Goal: Task Accomplishment & Management: Manage account settings

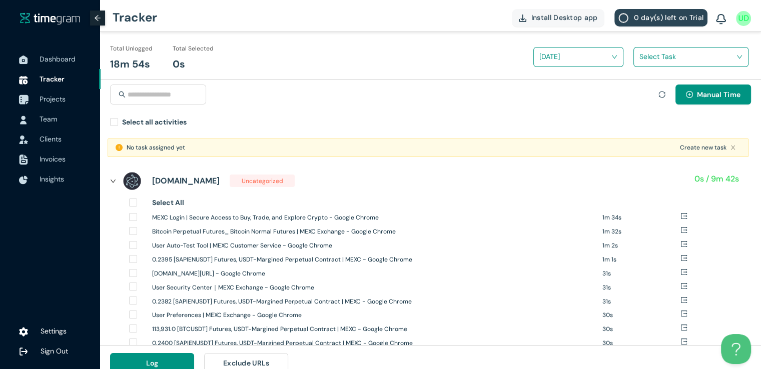
click at [47, 101] on span "Projects" at bounding box center [53, 99] width 26 height 9
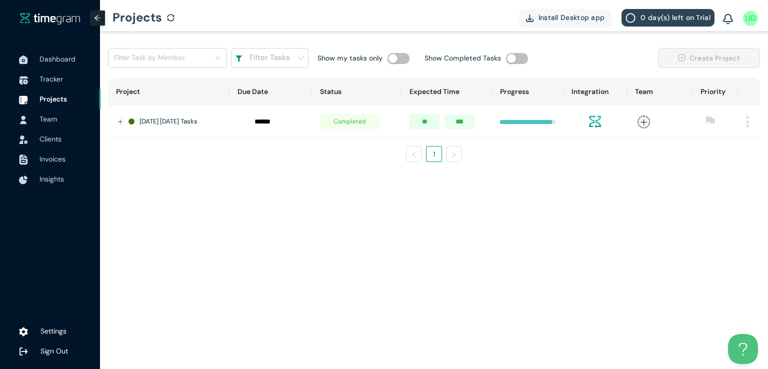
click at [749, 121] on img at bounding box center [747, 122] width 3 height 12
click at [726, 166] on span "Delete" at bounding box center [734, 167] width 21 height 11
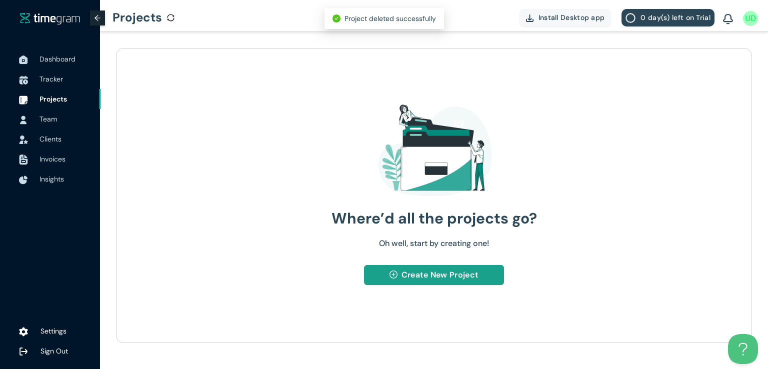
click at [463, 279] on span "Create New Project" at bounding box center [440, 275] width 77 height 13
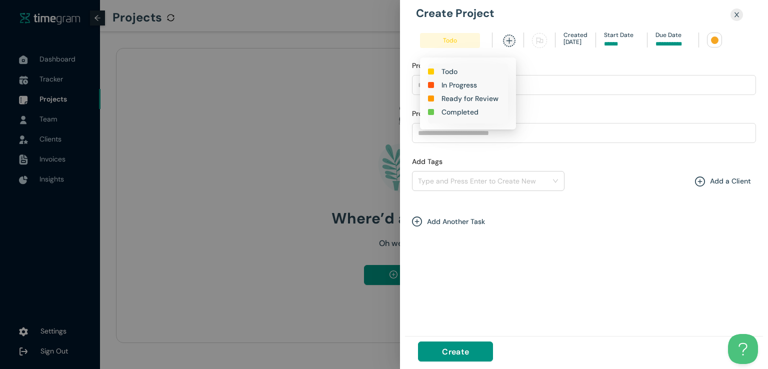
click at [451, 37] on span "Todo" at bounding box center [450, 40] width 60 height 15
click at [455, 84] on h1 "In Progress" at bounding box center [460, 85] width 36 height 11
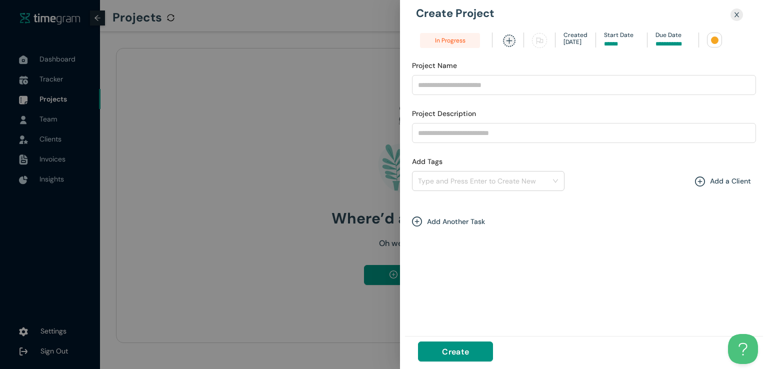
click at [675, 41] on input at bounding box center [673, 45] width 35 height 10
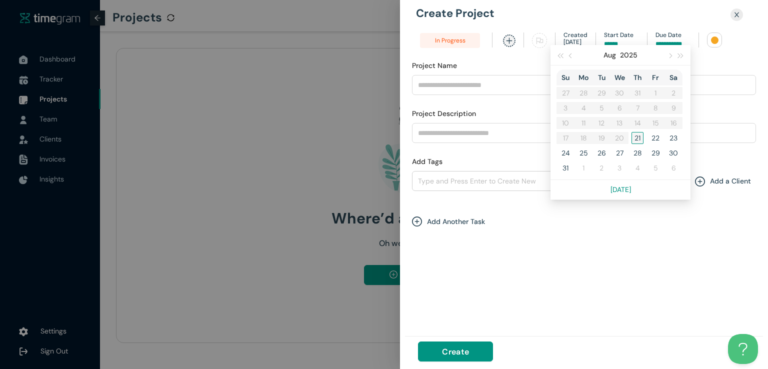
type input "******"
click at [637, 137] on div "21" at bounding box center [638, 138] width 12 height 12
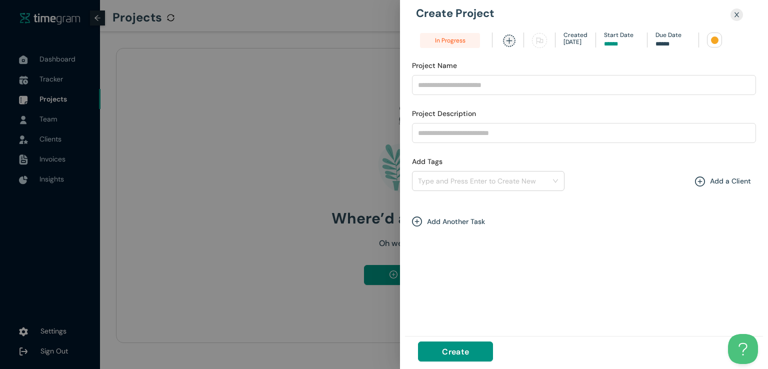
click at [711, 40] on div at bounding box center [715, 41] width 8 height 8
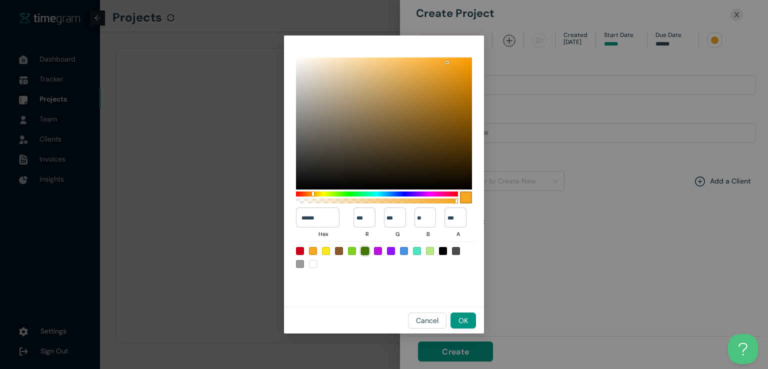
click at [366, 249] on div at bounding box center [365, 251] width 8 height 8
type input "******"
type input "**"
type input "***"
type input "*"
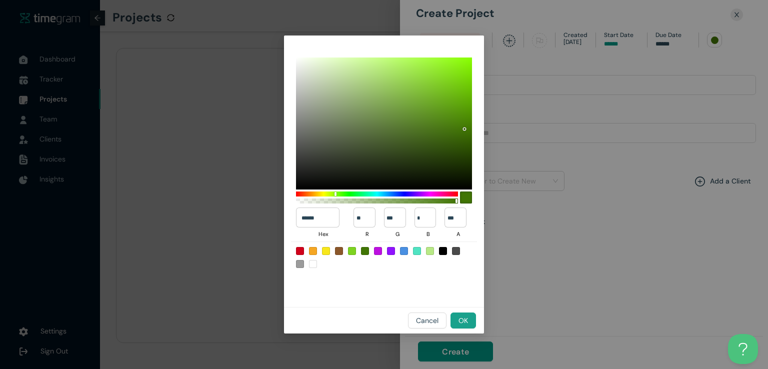
click at [459, 317] on span "OK" at bounding box center [464, 320] width 10 height 11
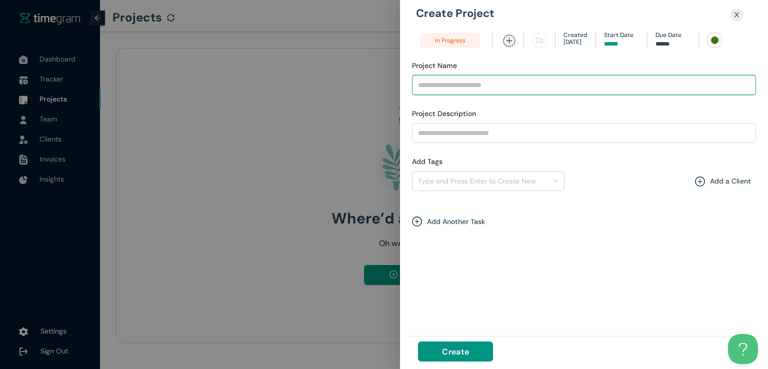
click at [509, 82] on input "Project Name" at bounding box center [584, 85] width 344 height 20
type input "**********"
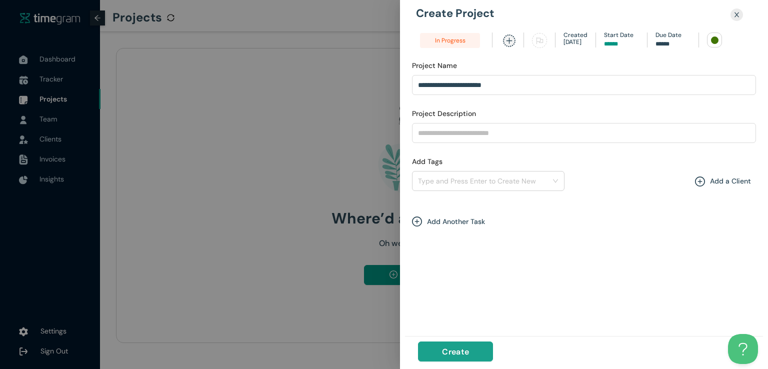
click at [451, 353] on span "Create" at bounding box center [455, 352] width 27 height 13
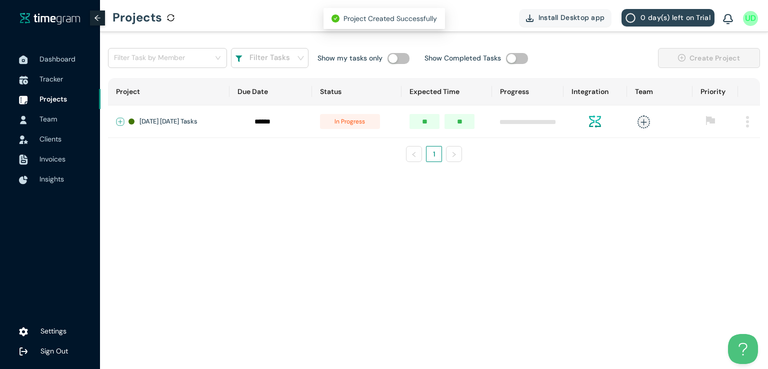
click at [120, 121] on button "Expand row" at bounding box center [121, 122] width 8 height 8
click at [166, 153] on span "+ New Task" at bounding box center [156, 151] width 28 height 8
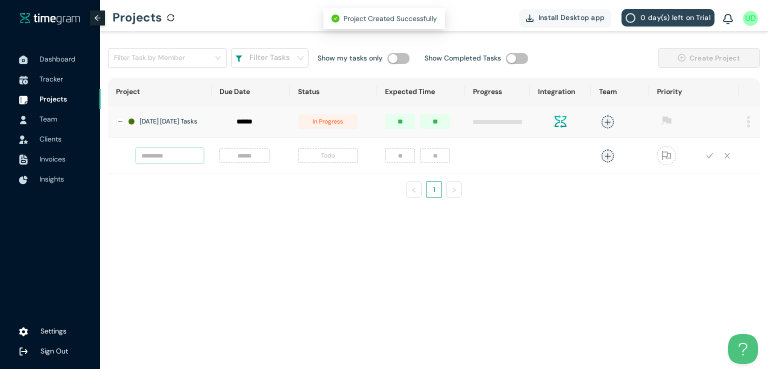
click at [176, 161] on input "text" at bounding box center [170, 155] width 68 height 15
click at [260, 161] on input at bounding box center [245, 155] width 38 height 11
click at [186, 156] on input "*********" at bounding box center [170, 155] width 68 height 15
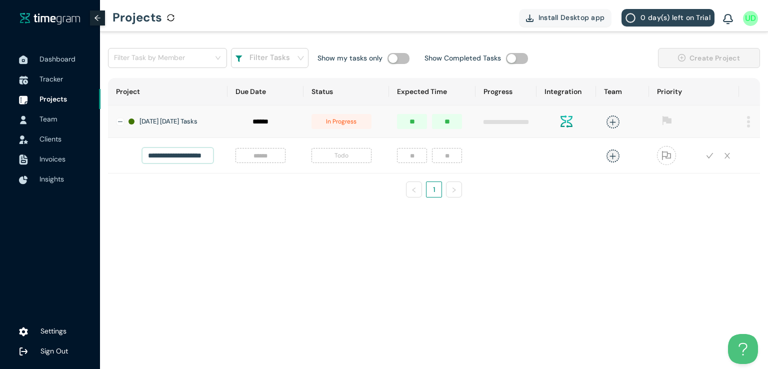
scroll to position [0, 12]
type input "**********"
click at [251, 158] on input at bounding box center [261, 155] width 38 height 11
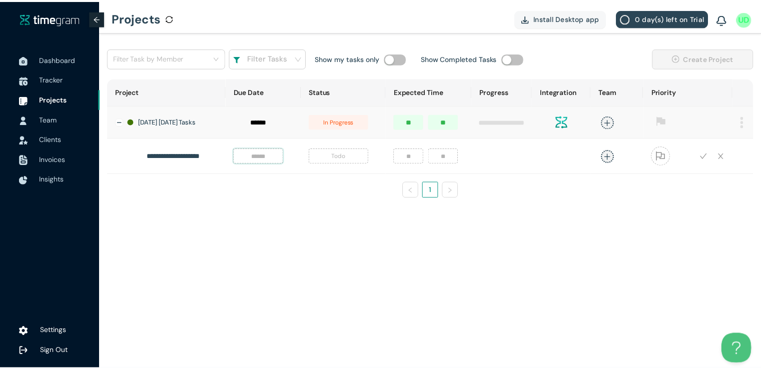
scroll to position [0, 0]
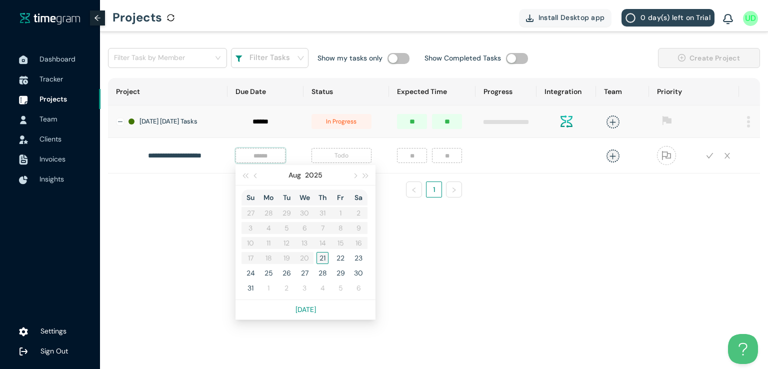
type input "******"
click at [317, 263] on div "21" at bounding box center [323, 258] width 12 height 12
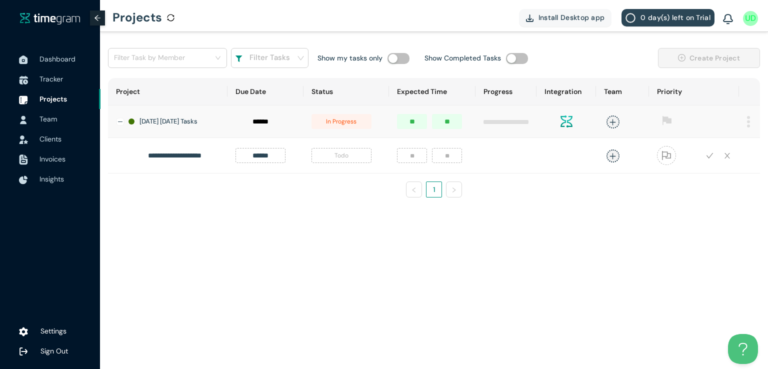
click at [337, 158] on span "Todo" at bounding box center [342, 155] width 60 height 15
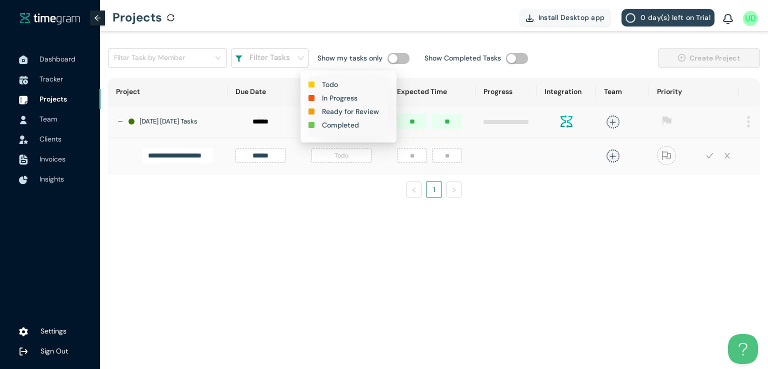
click at [340, 101] on h1 "In Progress" at bounding box center [340, 98] width 36 height 11
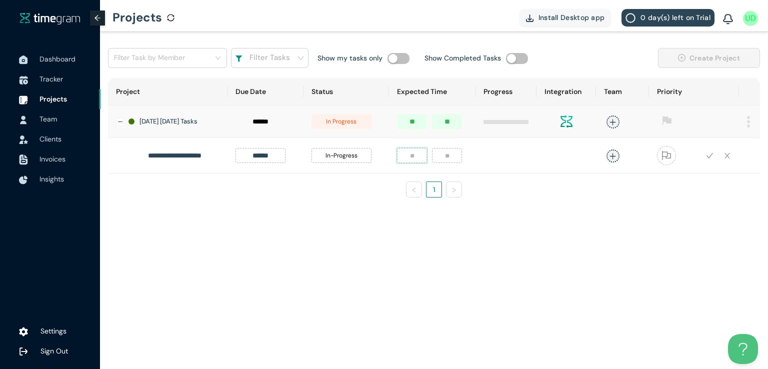
click at [408, 160] on input "number" at bounding box center [412, 155] width 30 height 15
type input "*"
type input "**"
click at [608, 156] on span "plus" at bounding box center [613, 156] width 13 height 13
click at [502, 224] on div "Umer Dar" at bounding box center [534, 227] width 77 height 10
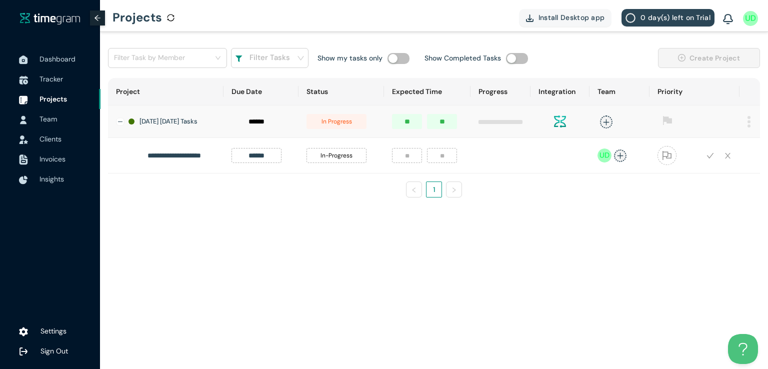
click at [700, 198] on ul "1" at bounding box center [434, 190] width 652 height 16
click at [710, 160] on icon "check" at bounding box center [711, 156] width 8 height 8
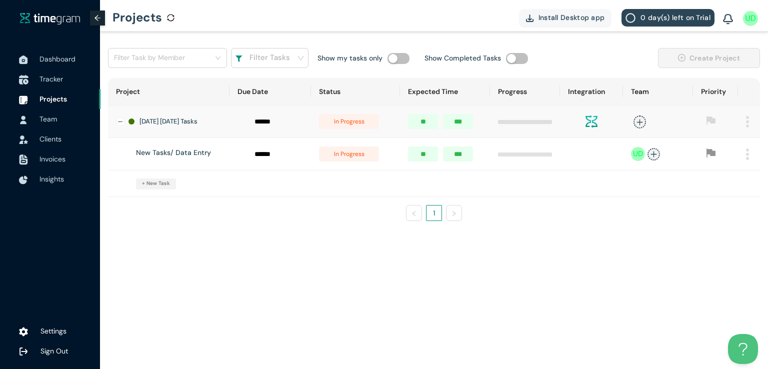
click at [43, 80] on span "Tracker" at bounding box center [52, 79] width 24 height 9
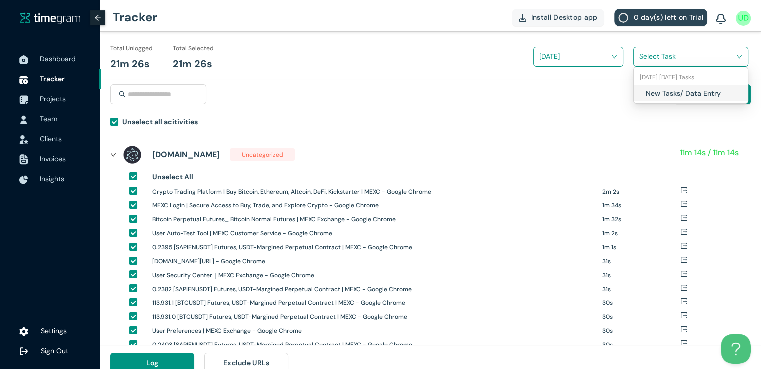
click at [642, 59] on input "search" at bounding box center [687, 56] width 96 height 15
click at [642, 85] on div "[DATE] [DATE] Tasks" at bounding box center [691, 78] width 114 height 16
click at [642, 91] on div "New Tasks/ Data Entry" at bounding box center [691, 94] width 114 height 16
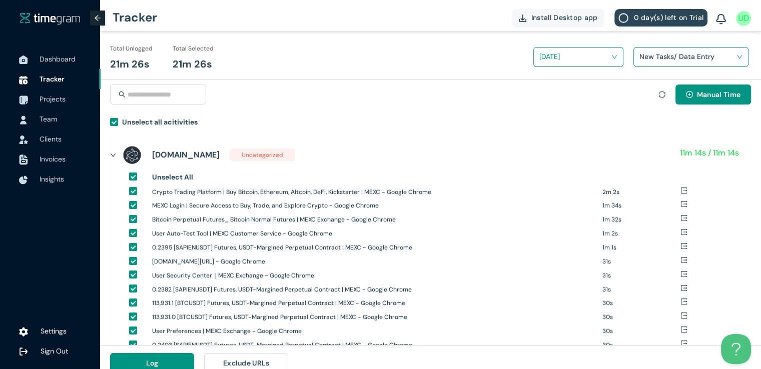
scroll to position [12, 0]
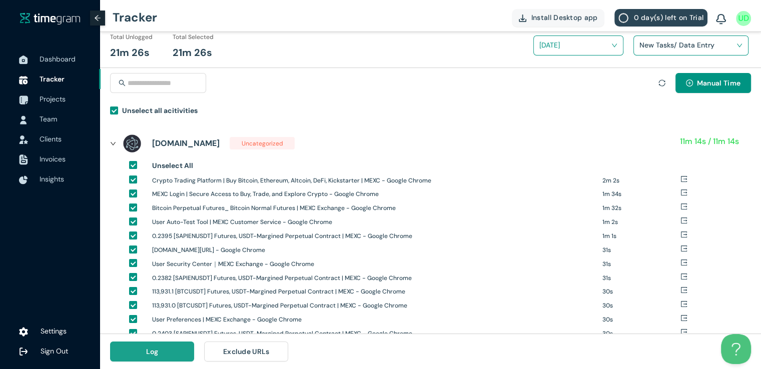
click at [163, 345] on button "Log" at bounding box center [152, 352] width 84 height 20
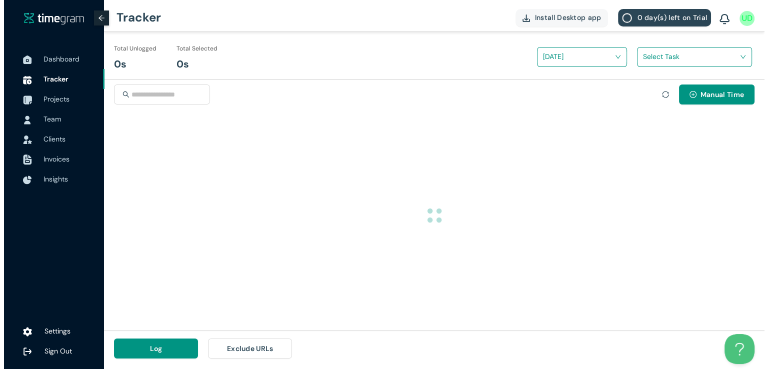
scroll to position [0, 0]
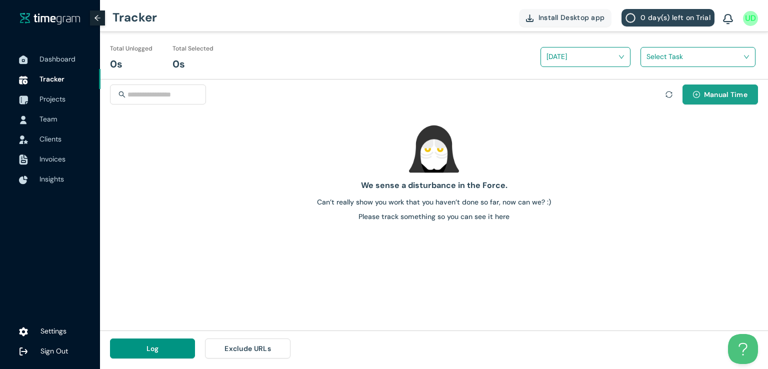
click at [705, 99] on span "Manual Time" at bounding box center [726, 94] width 44 height 11
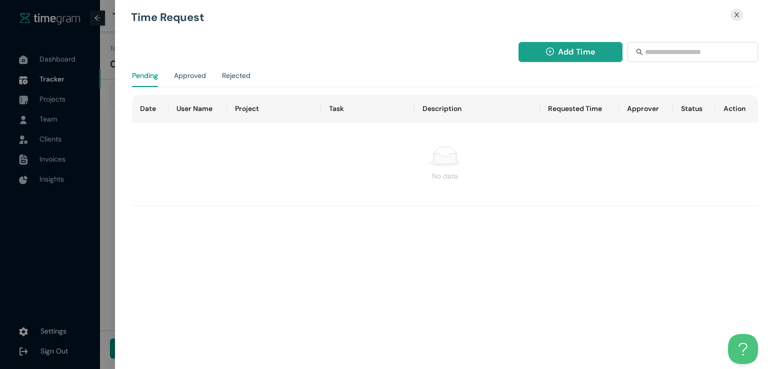
click at [548, 53] on icon "plus-circle" at bounding box center [550, 52] width 8 height 8
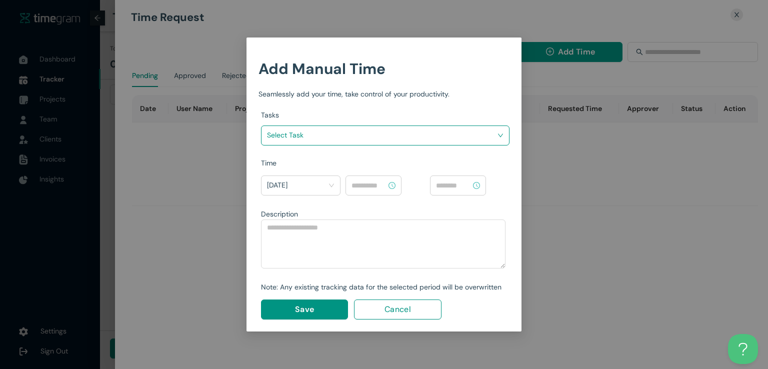
click at [423, 133] on input "search" at bounding box center [382, 135] width 230 height 15
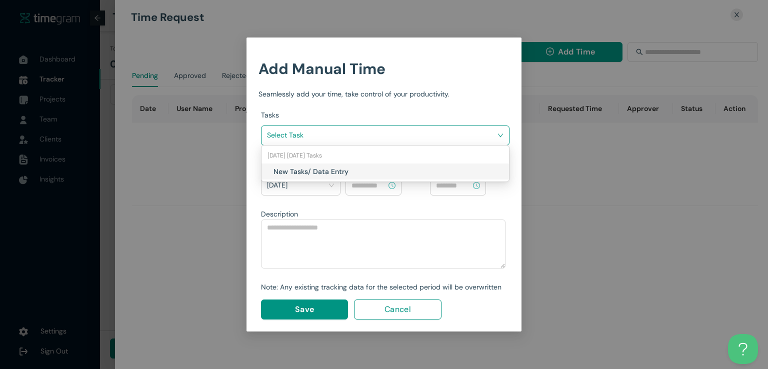
click at [374, 174] on h1 "New Tasks/ Data Entry" at bounding box center [333, 171] width 118 height 11
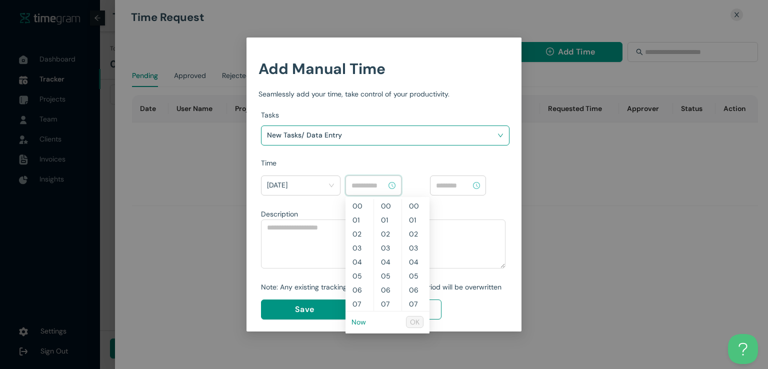
click at [373, 189] on input at bounding box center [369, 185] width 35 height 11
click at [356, 320] on link "Now" at bounding box center [359, 322] width 15 height 9
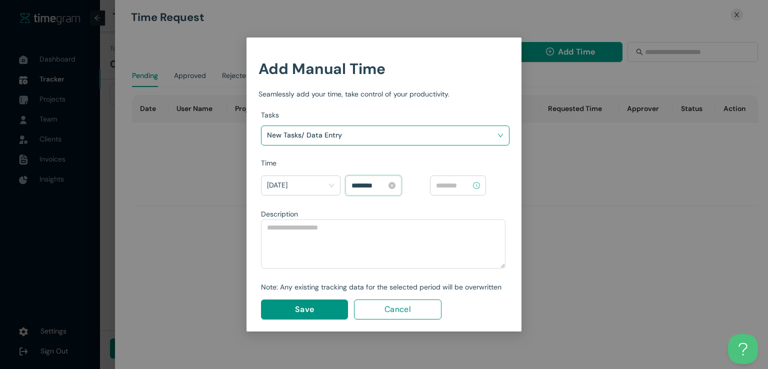
click at [356, 184] on input "********" at bounding box center [369, 185] width 35 height 11
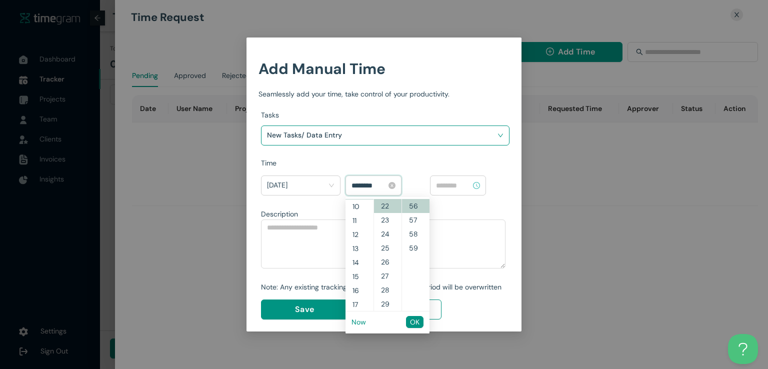
scroll to position [126, 0]
click at [417, 323] on span "OK" at bounding box center [415, 322] width 10 height 11
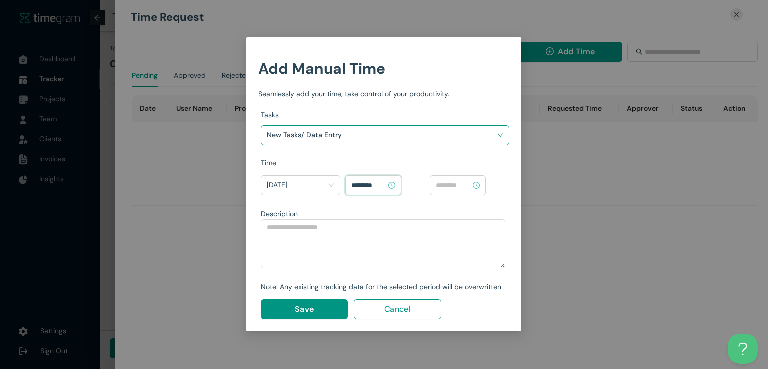
type input "********"
click at [454, 188] on input at bounding box center [453, 185] width 35 height 11
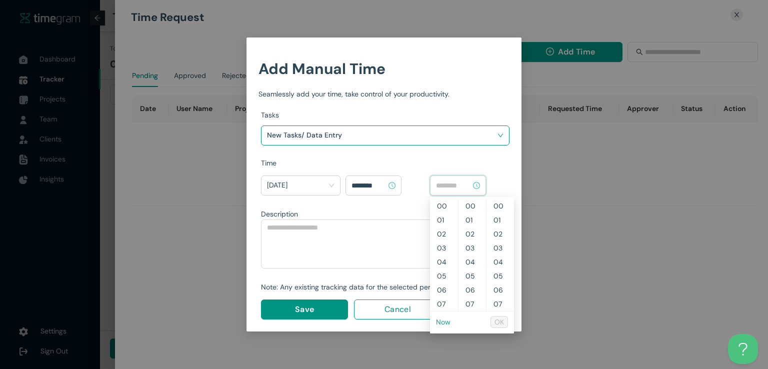
click at [444, 319] on link "Now" at bounding box center [443, 322] width 15 height 9
type input "********"
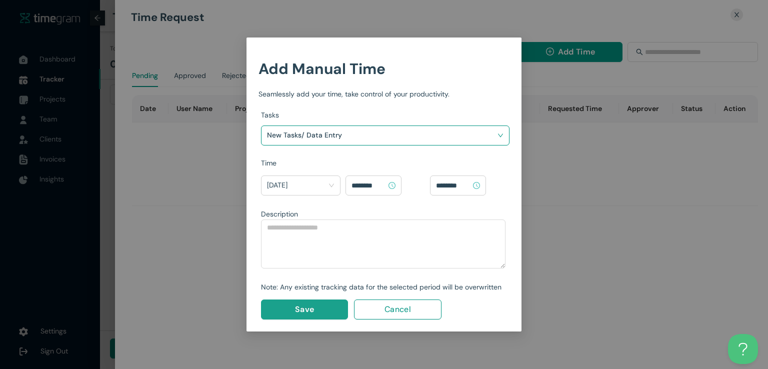
click at [308, 304] on span "Save" at bounding box center [304, 309] width 19 height 13
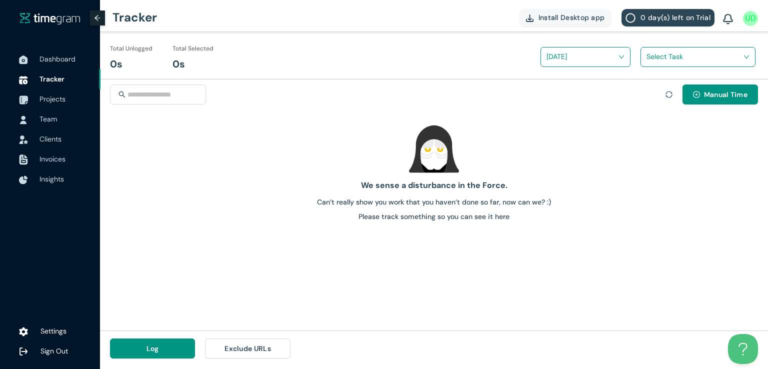
click at [539, 89] on div "Manual Time" at bounding box center [434, 101] width 648 height 32
click at [58, 97] on span "Projects" at bounding box center [53, 99] width 26 height 9
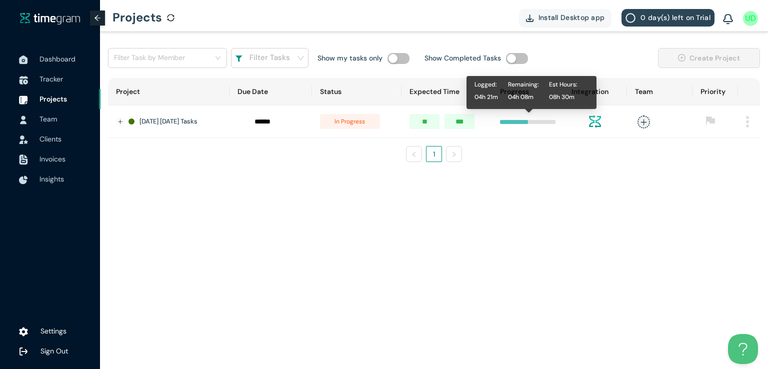
click at [529, 123] on div at bounding box center [514, 122] width 29 height 4
